Goal: Information Seeking & Learning: Learn about a topic

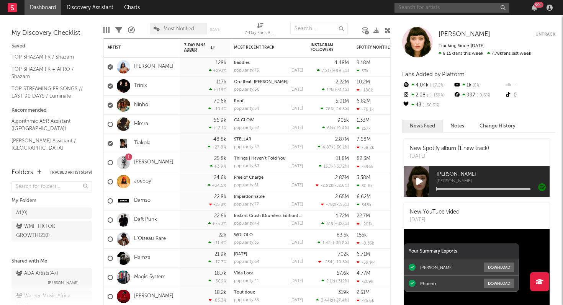
click at [424, 8] on input "text" at bounding box center [451, 8] width 115 height 10
click at [535, 11] on div "99 +" at bounding box center [474, 7] width 161 height 15
click at [534, 8] on icon "button" at bounding box center [533, 8] width 5 height 6
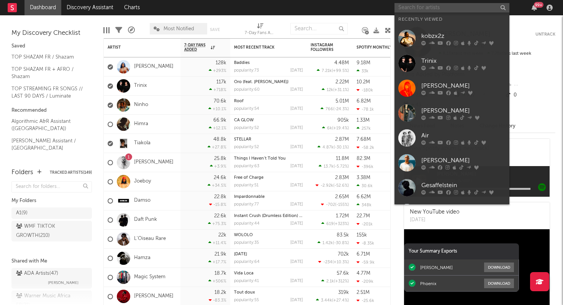
click at [432, 7] on input "text" at bounding box center [451, 8] width 115 height 10
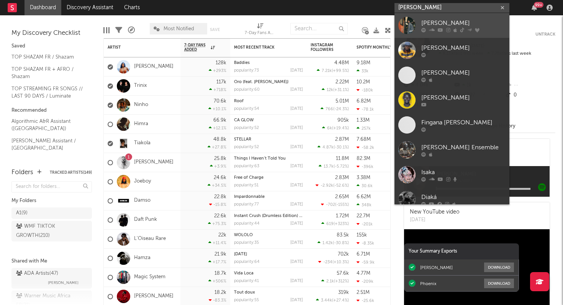
type input "[PERSON_NAME]"
click at [445, 26] on div "[PERSON_NAME]" at bounding box center [463, 22] width 84 height 9
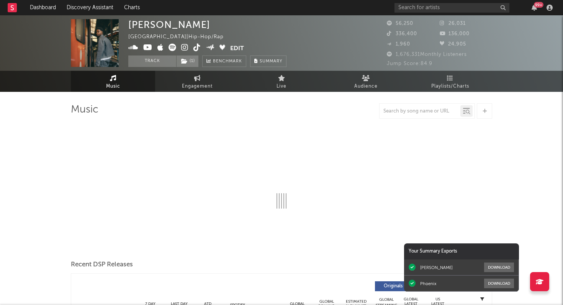
select select "6m"
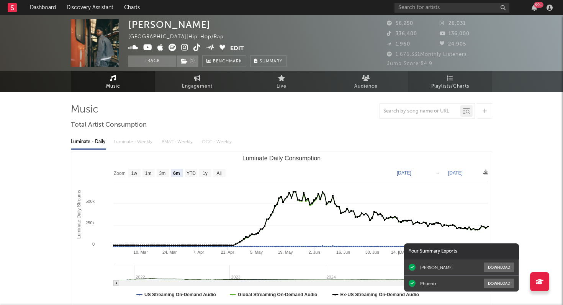
click at [452, 78] on icon at bounding box center [450, 78] width 7 height 6
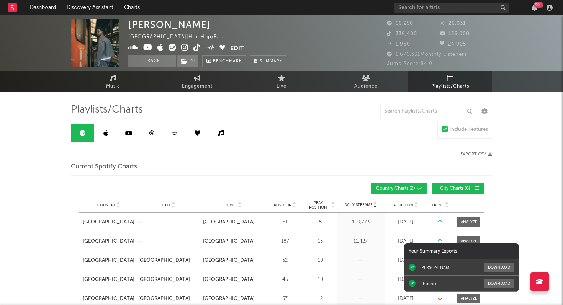
click at [152, 130] on icon at bounding box center [151, 133] width 6 height 6
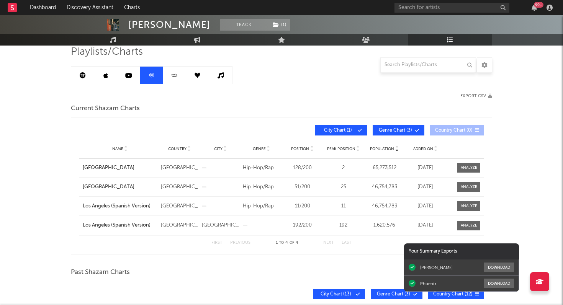
scroll to position [57, 0]
click at [129, 77] on icon at bounding box center [128, 76] width 7 height 6
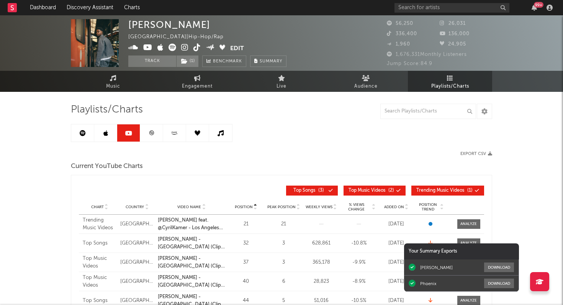
click at [104, 137] on link at bounding box center [105, 132] width 23 height 17
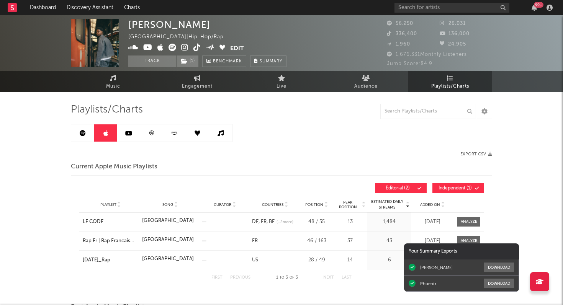
click at [82, 133] on icon at bounding box center [83, 133] width 6 height 6
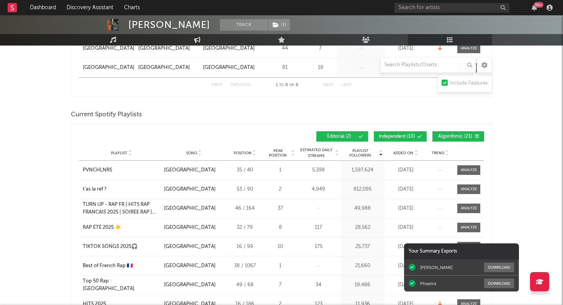
scroll to position [295, 0]
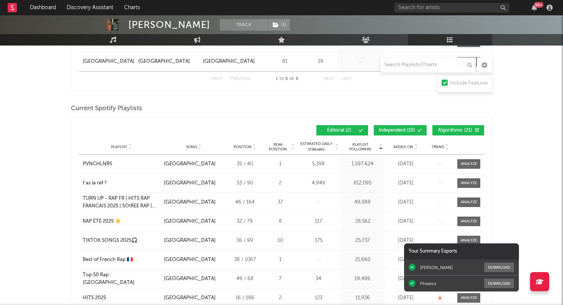
click at [404, 150] on div "Playlist City Song Position Peak Position Estimated Daily Streams Playlist Foll…" at bounding box center [281, 146] width 405 height 15
click at [404, 147] on span "Added On" at bounding box center [403, 147] width 20 height 5
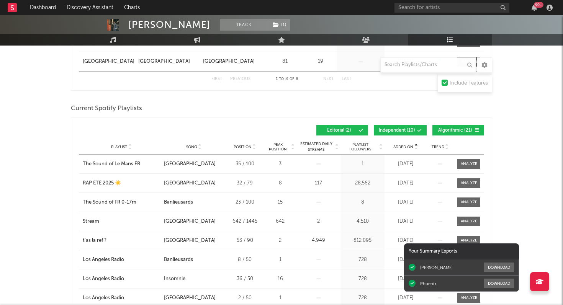
click at [404, 147] on span "Added On" at bounding box center [403, 147] width 20 height 5
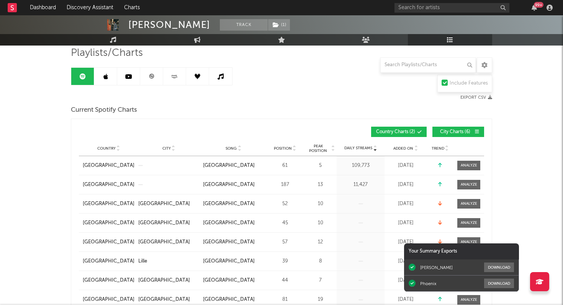
scroll to position [0, 0]
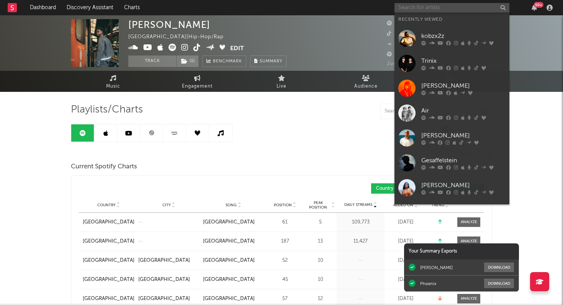
click at [408, 7] on input "text" at bounding box center [451, 8] width 115 height 10
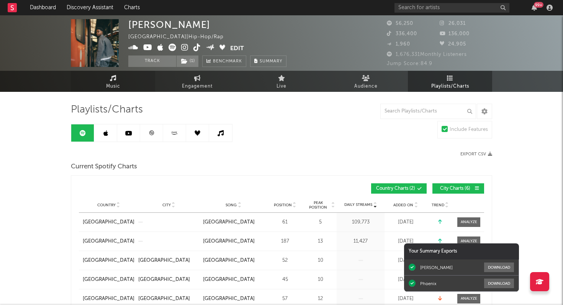
click at [117, 78] on link "Music" at bounding box center [113, 81] width 84 height 21
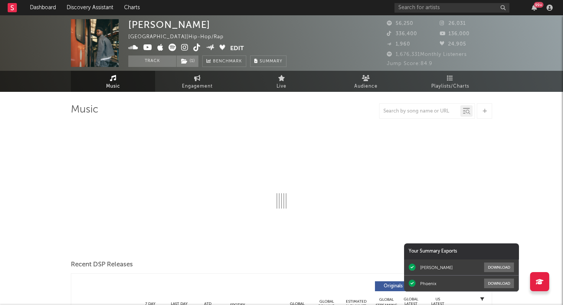
select select "6m"
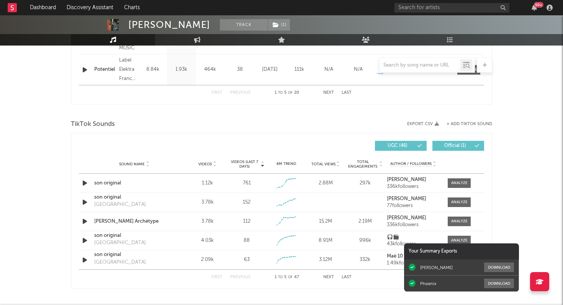
scroll to position [452, 0]
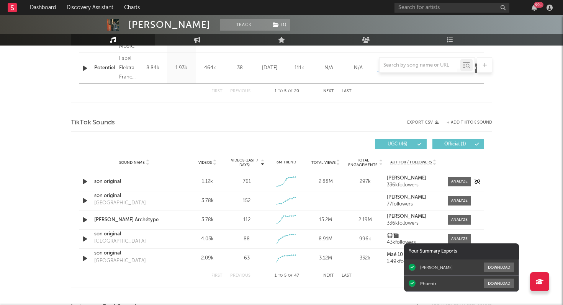
click at [85, 182] on icon "button" at bounding box center [85, 182] width 8 height 10
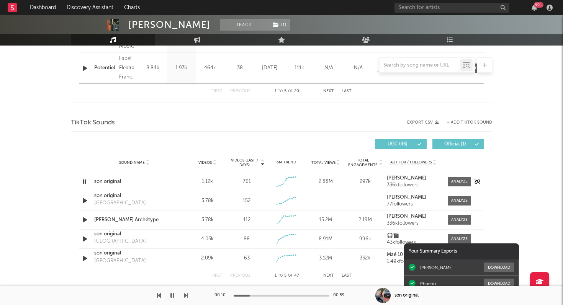
click at [105, 181] on div "son original" at bounding box center [134, 182] width 80 height 8
